Goal: Check status: Check status

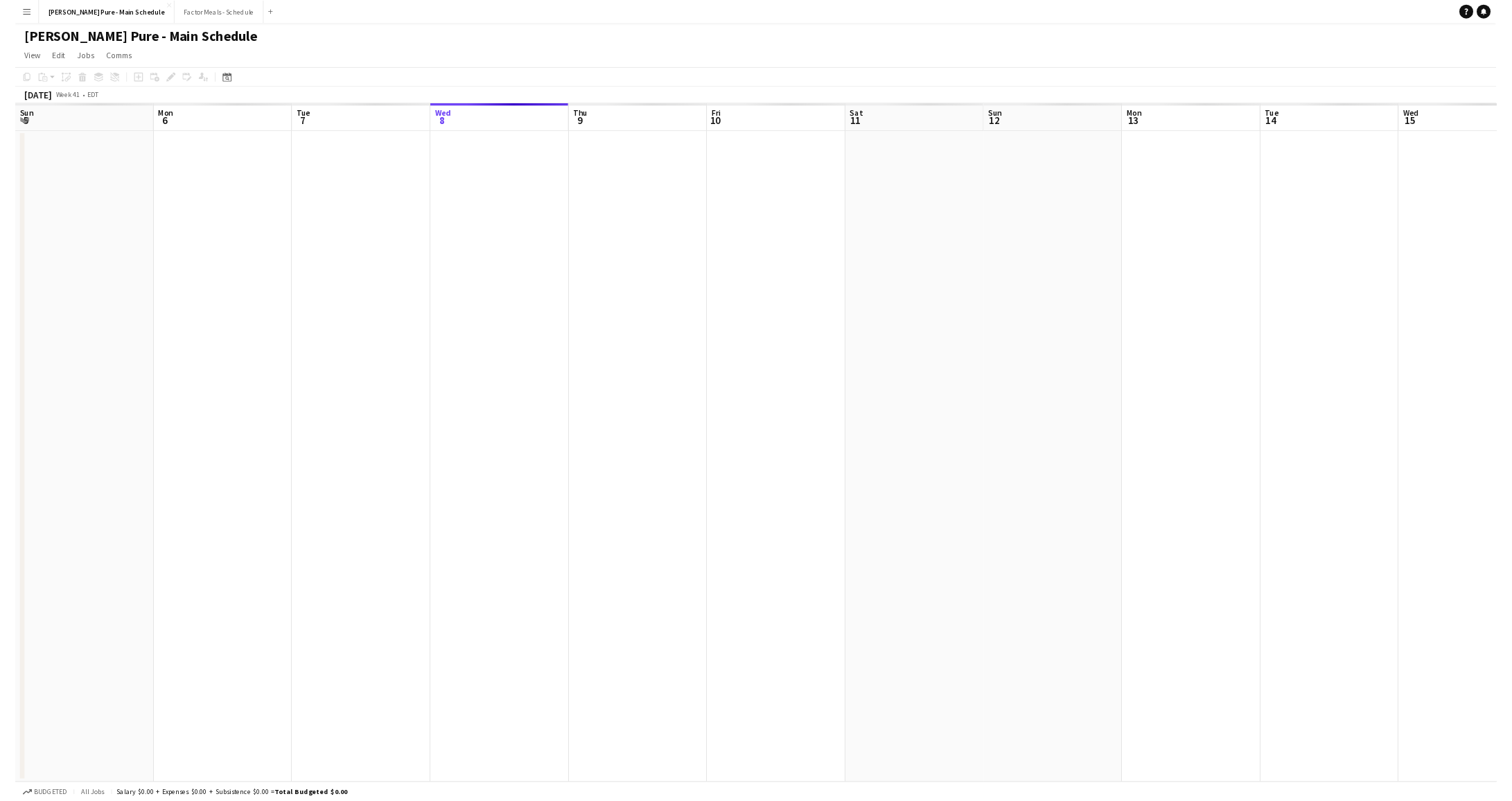
scroll to position [0, 331]
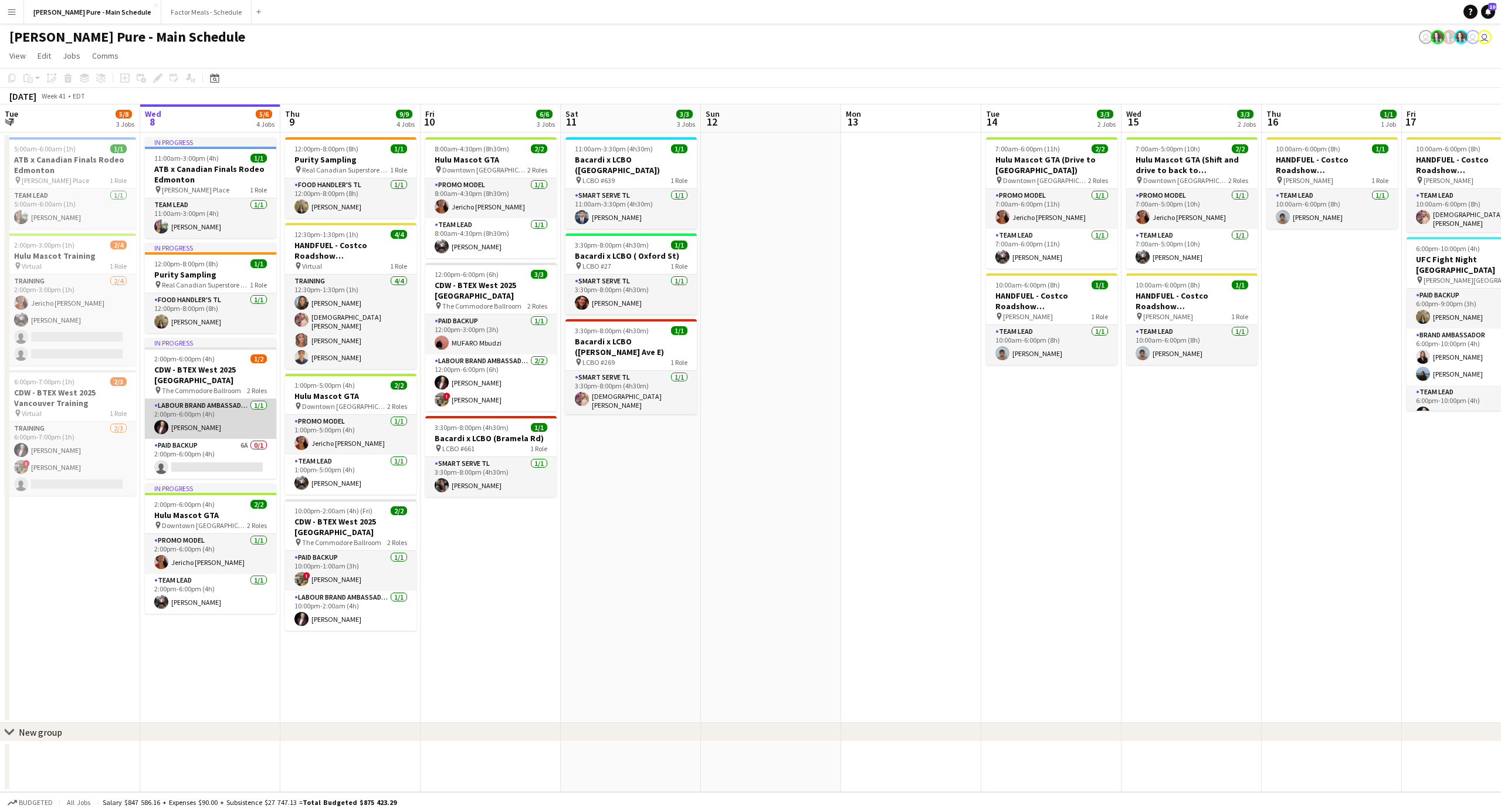
click at [196, 425] on app-card-role "Labour Brand Ambassadors [DATE] 2:00pm-6:00pm (4h) [PERSON_NAME]" at bounding box center [210, 419] width 131 height 40
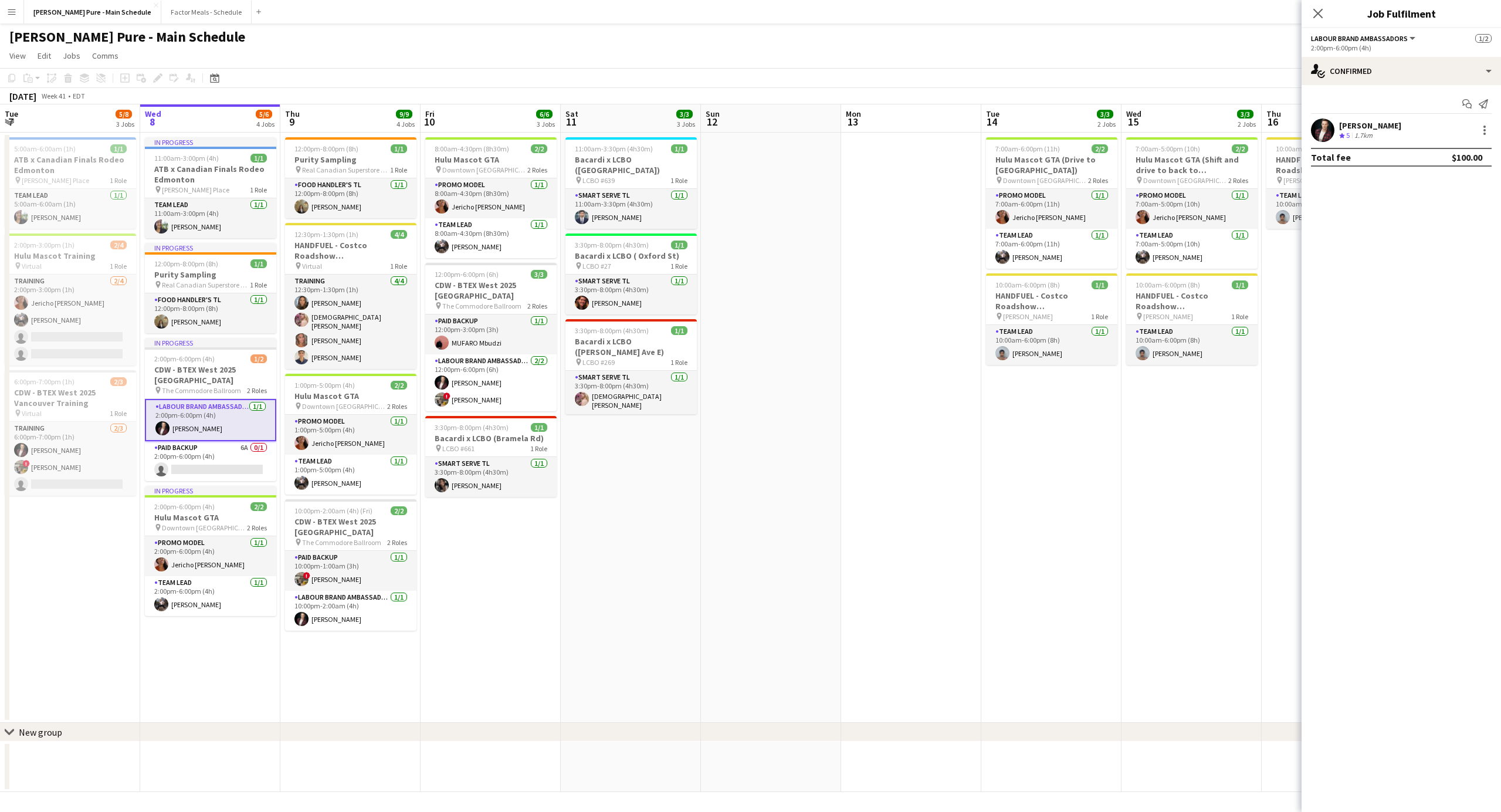
click at [1325, 140] on app-user-avatar at bounding box center [1323, 130] width 23 height 23
